Goal: Communication & Community: Answer question/provide support

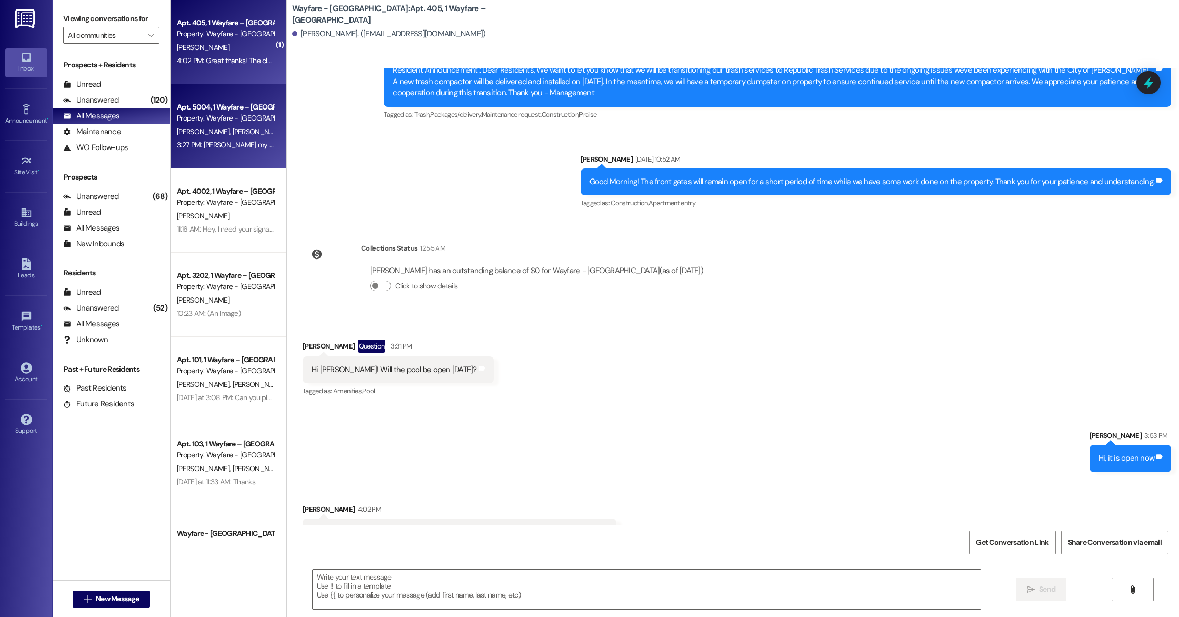
click at [245, 121] on div "Property: Wayfare - [GEOGRAPHIC_DATA]" at bounding box center [225, 118] width 97 height 11
click at [220, 64] on div "4:02 PM: Great thanks! The closed sign was up earlier. Hence my question. Have …" at bounding box center [324, 60] width 294 height 9
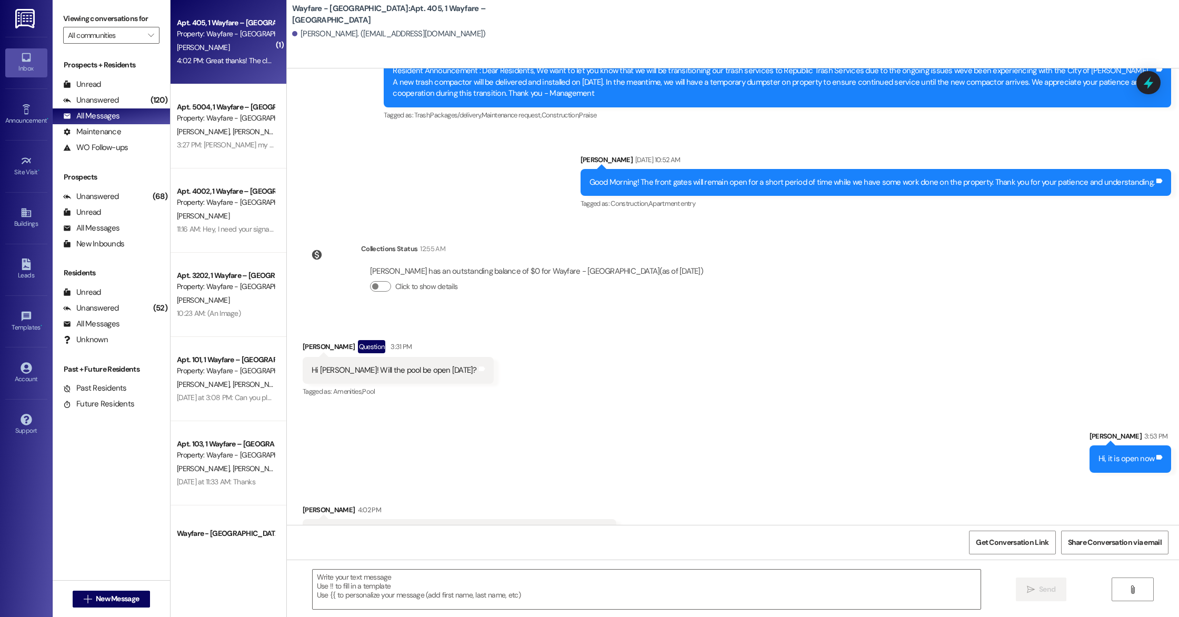
scroll to position [10308, 0]
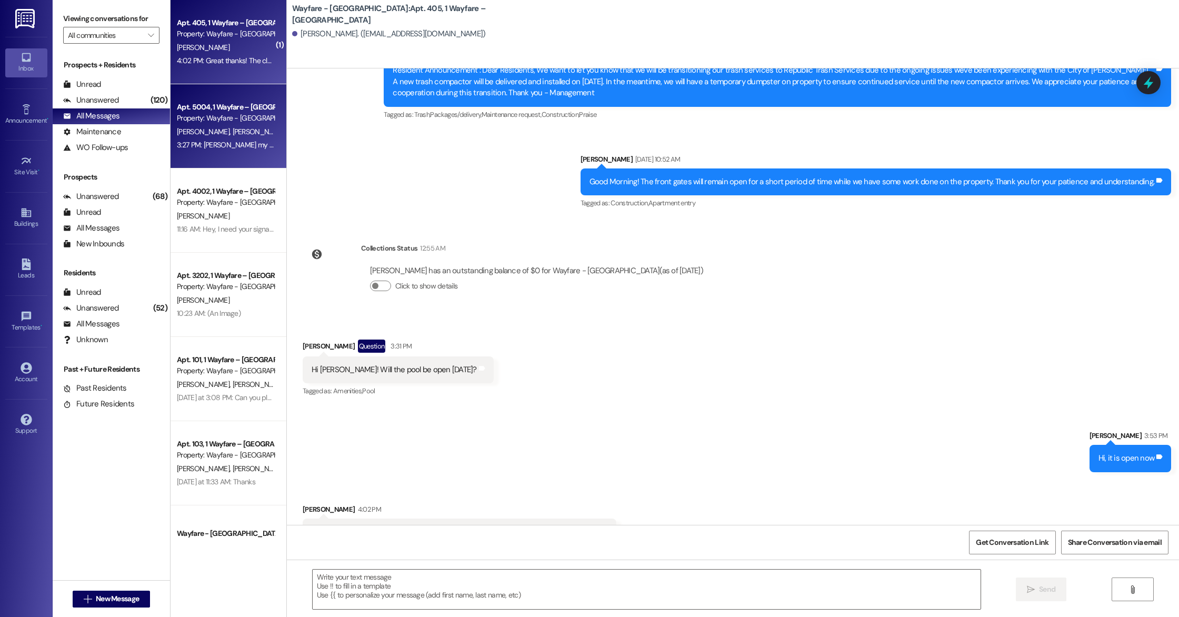
click at [250, 164] on div "Apt. 5004, 1 Wayfare – [GEOGRAPHIC_DATA] Property: Wayfare - [GEOGRAPHIC_DATA] …" at bounding box center [229, 126] width 116 height 84
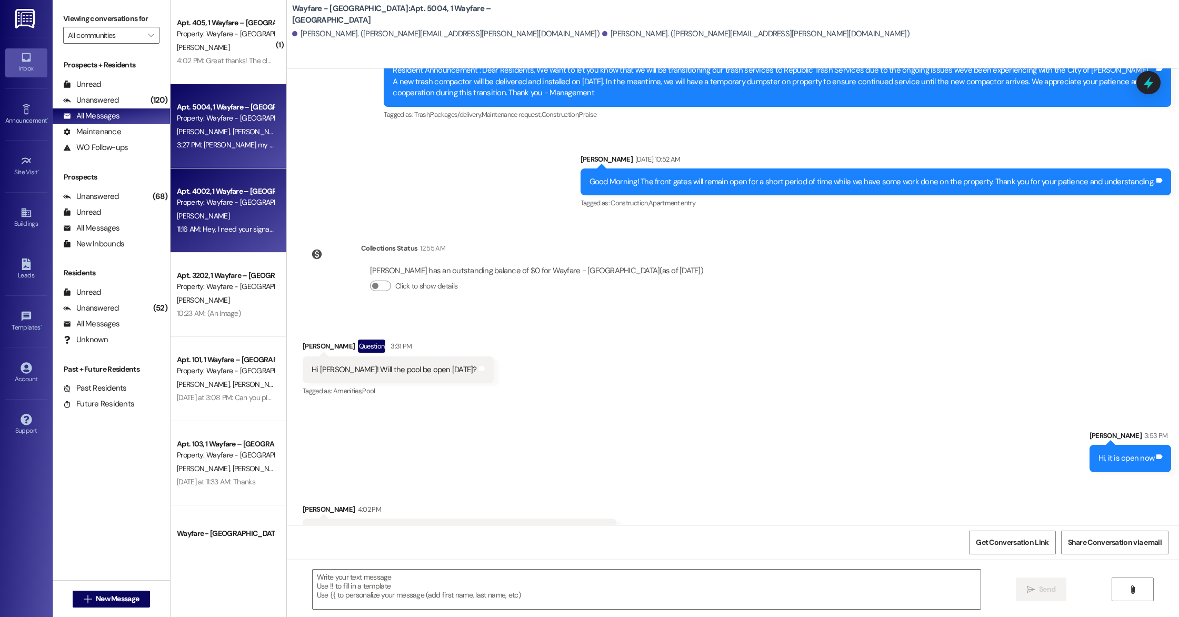
scroll to position [7855, 0]
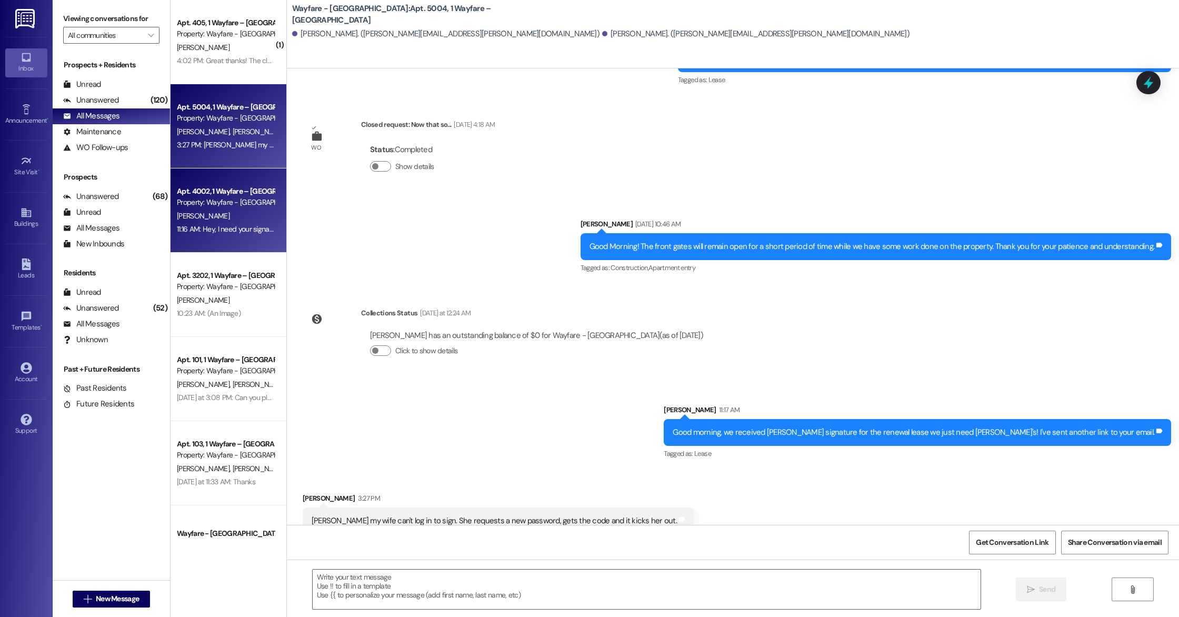
click at [244, 221] on div "[PERSON_NAME]" at bounding box center [225, 216] width 99 height 13
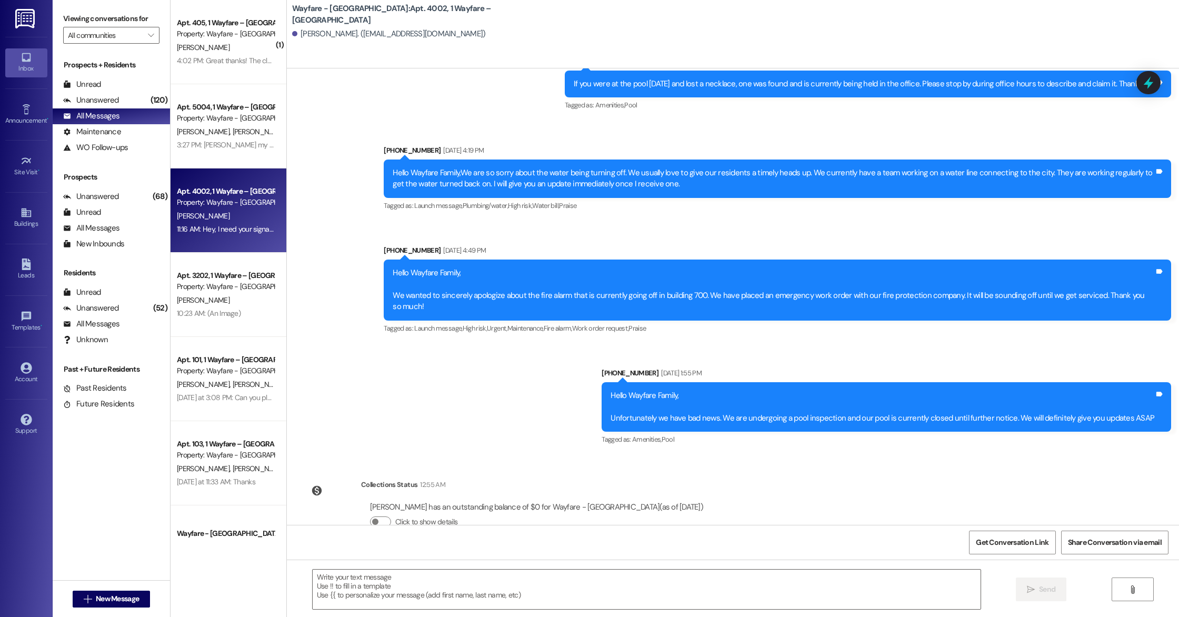
scroll to position [1131, 0]
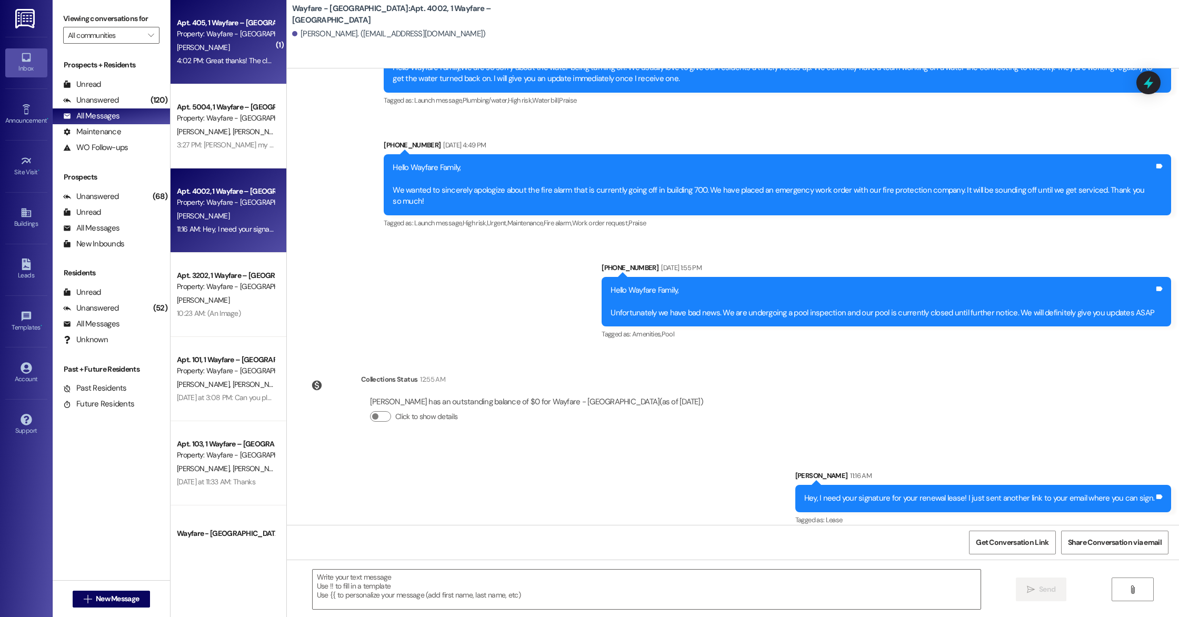
click at [183, 54] on div "4:02 PM: Great thanks! The closed sign was up earlier. Hence my question. Have …" at bounding box center [225, 60] width 99 height 13
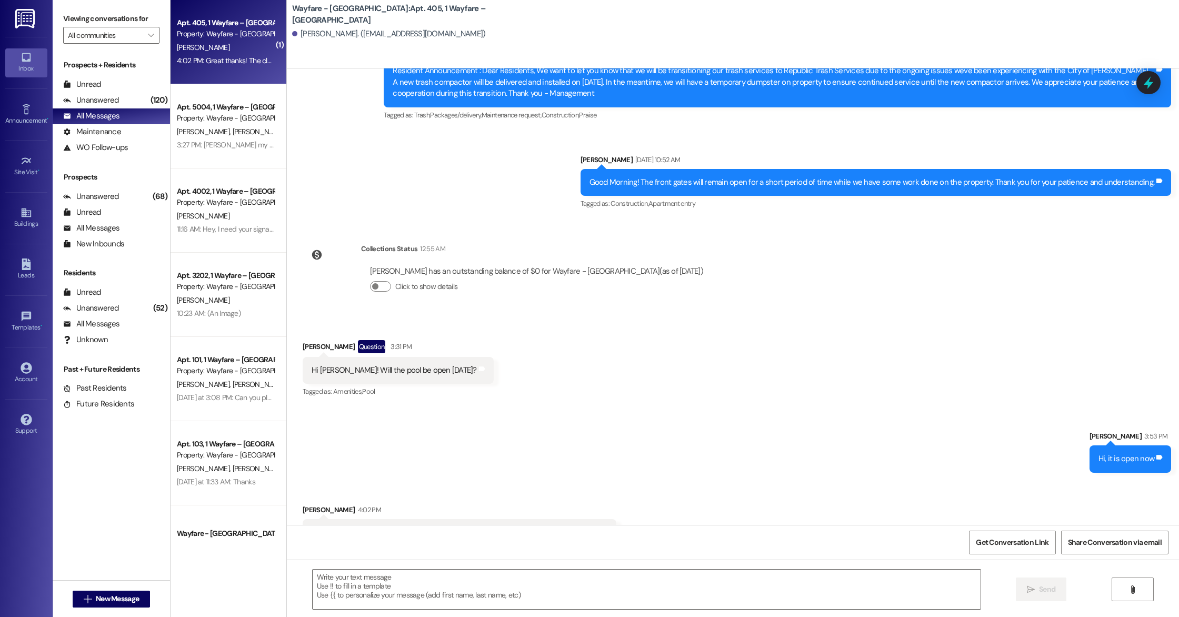
scroll to position [10308, 0]
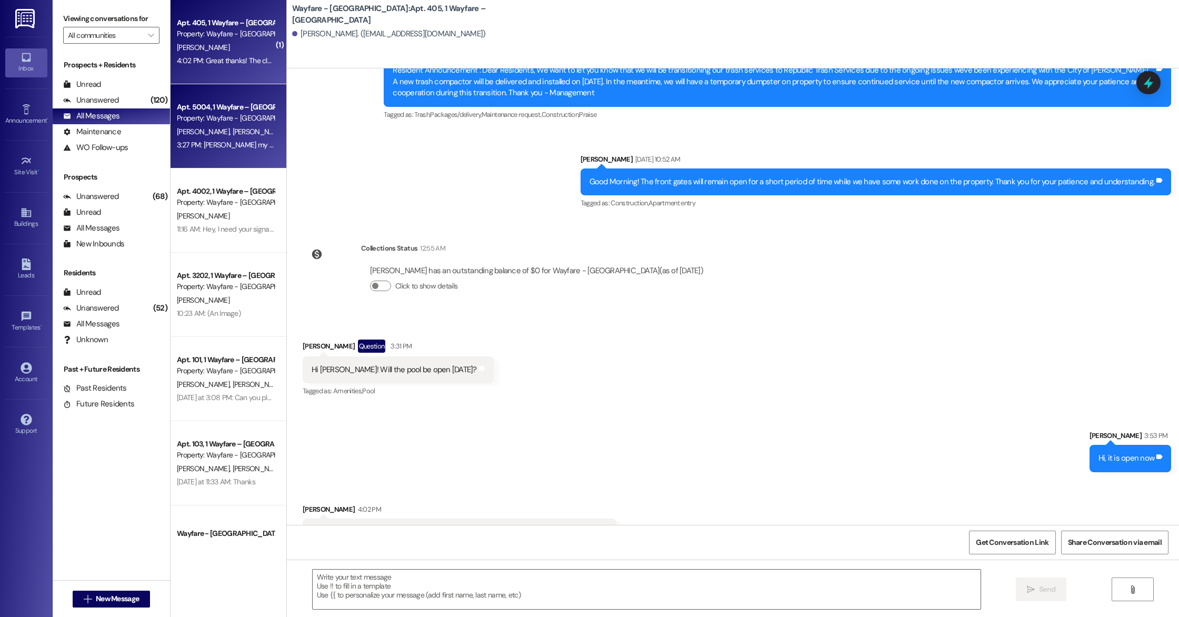
click at [263, 157] on div "Apt. 5004, 1 Wayfare – [GEOGRAPHIC_DATA] Property: Wayfare - [GEOGRAPHIC_DATA] …" at bounding box center [229, 126] width 116 height 84
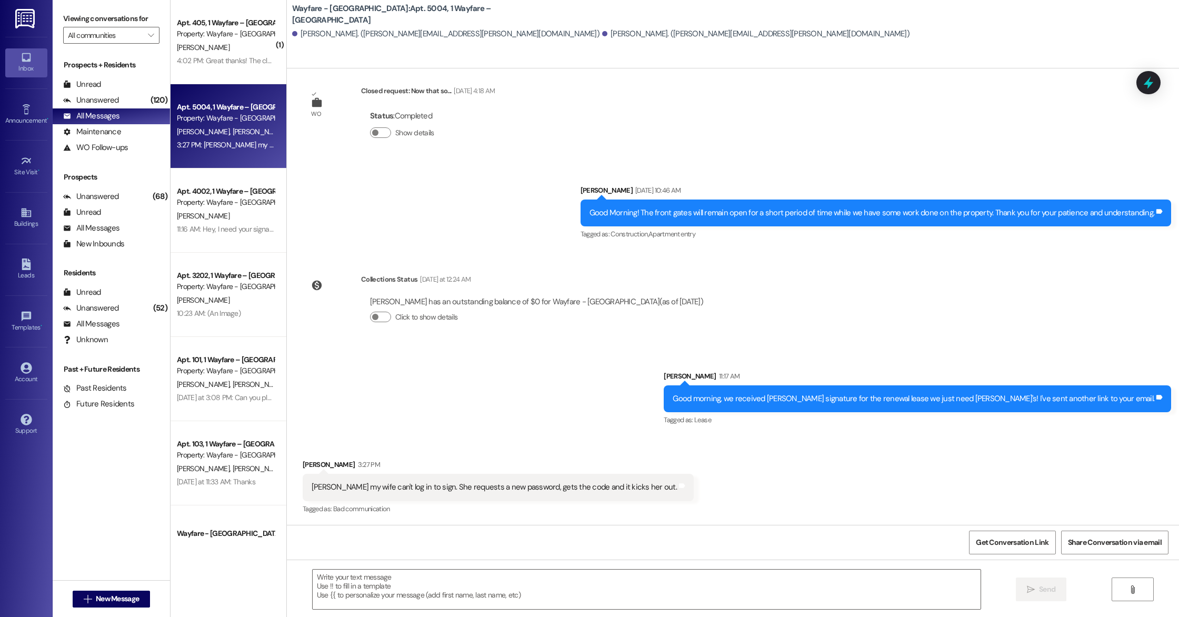
scroll to position [7855, 0]
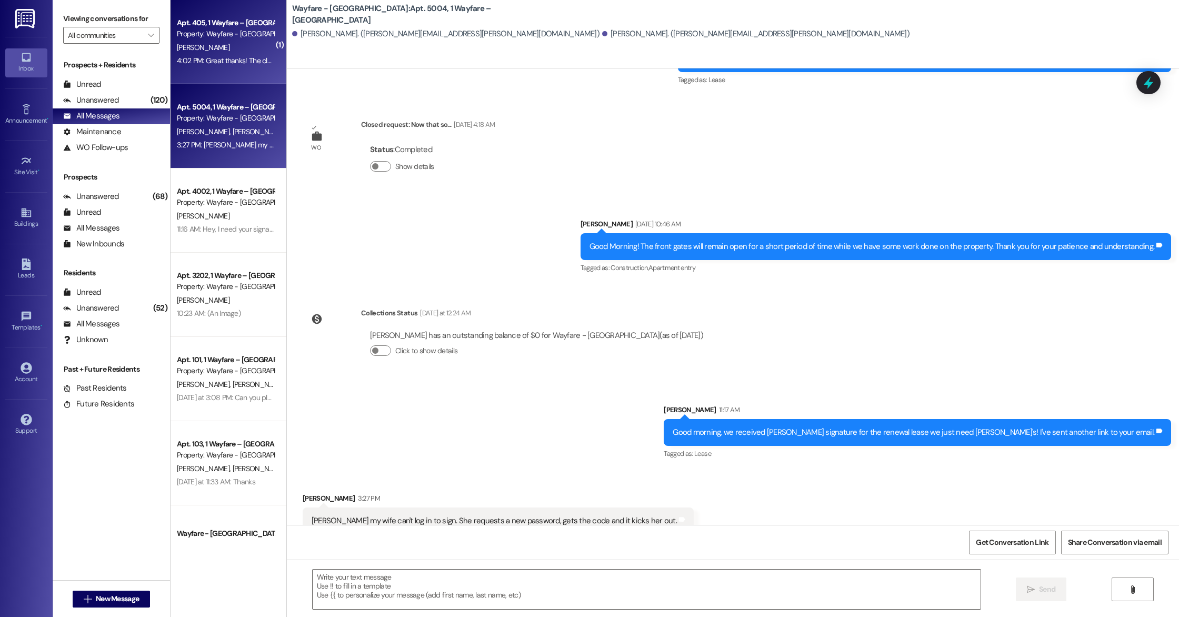
click at [250, 57] on div "4:02 PM: Great thanks! The closed sign was up earlier. Hence my question. Have …" at bounding box center [324, 60] width 294 height 9
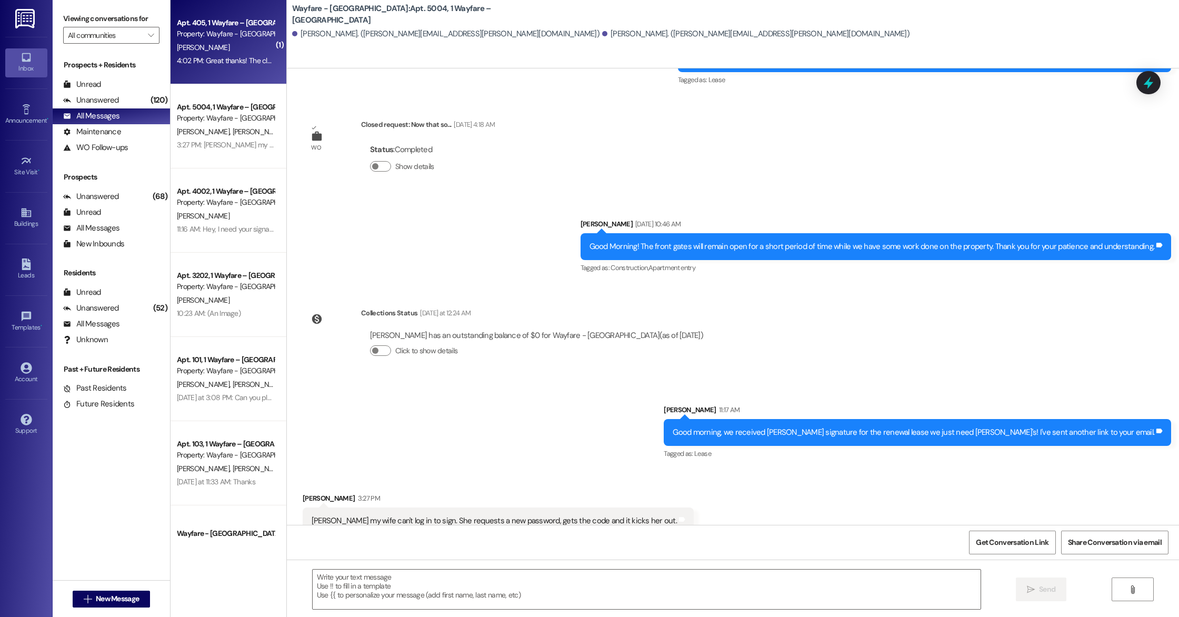
scroll to position [10308, 0]
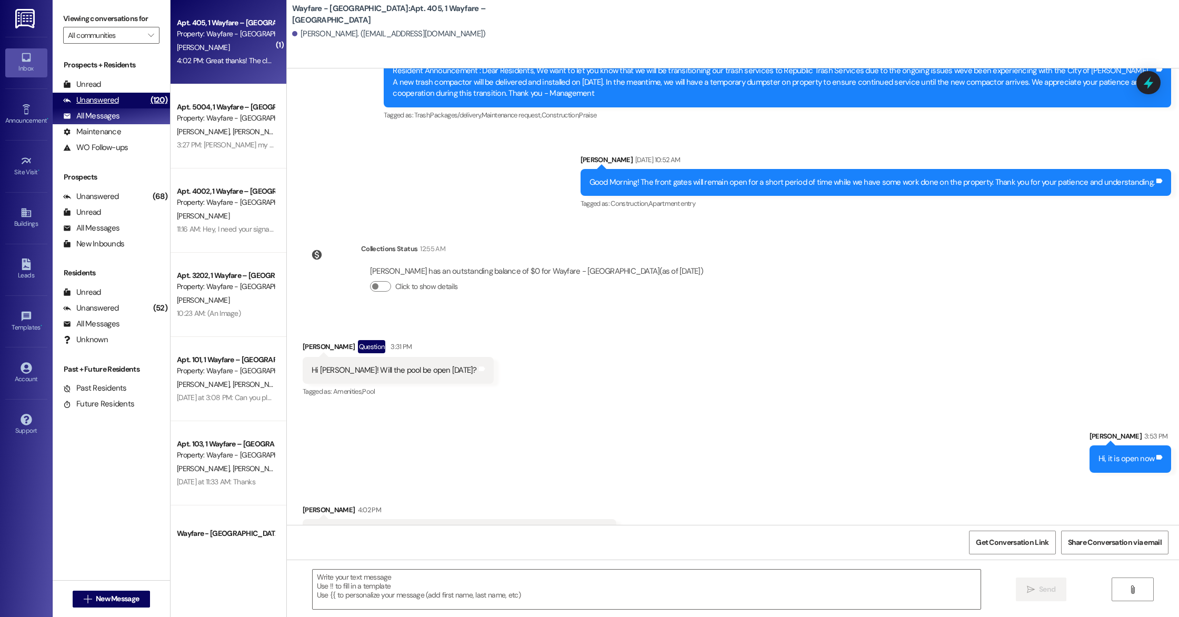
click at [123, 103] on div "Unanswered (120)" at bounding box center [111, 101] width 117 height 16
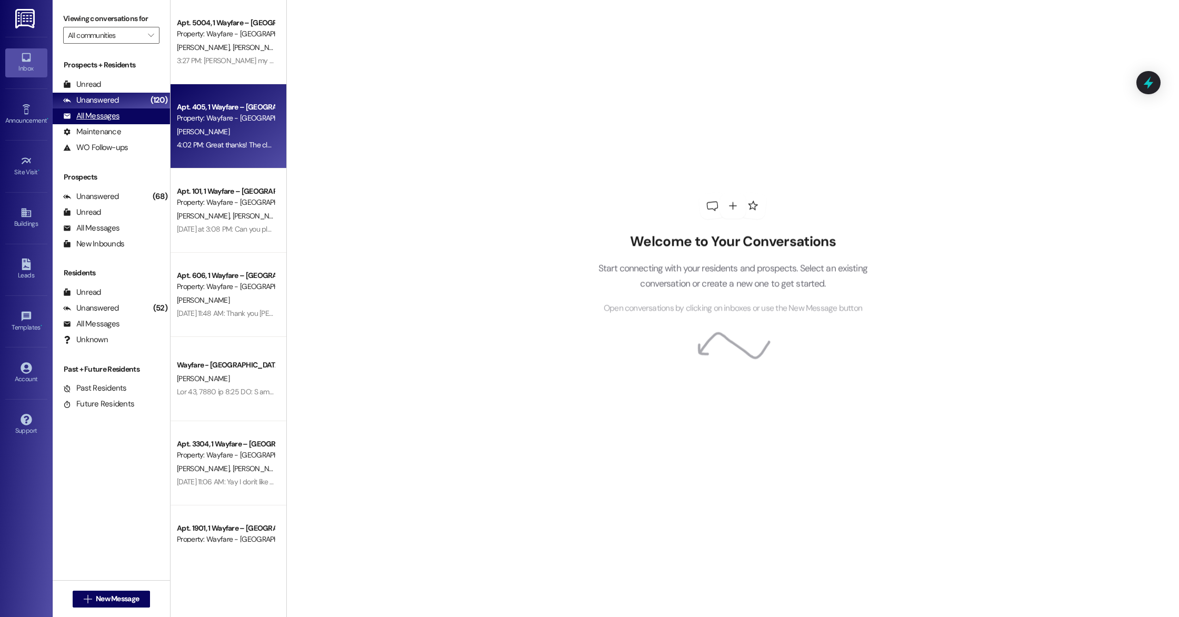
click at [123, 113] on div "All Messages (undefined)" at bounding box center [111, 116] width 117 height 16
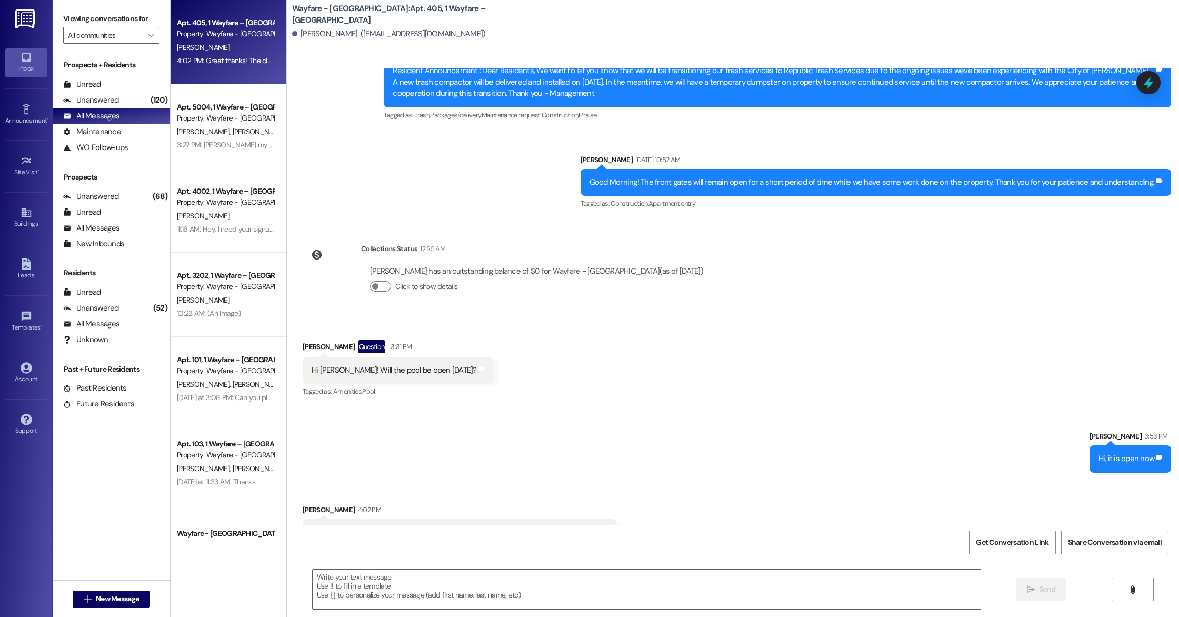
scroll to position [10308, 0]
